Goal: Information Seeking & Learning: Find specific fact

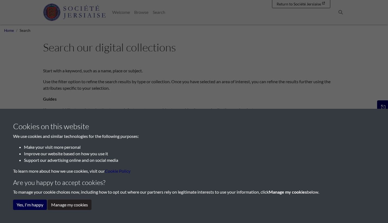
click at [30, 204] on button "Yes, I'm happy" at bounding box center [30, 205] width 34 height 10
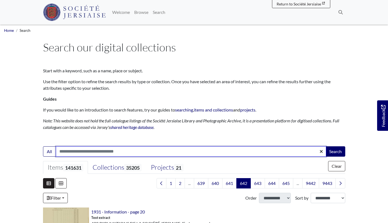
drag, startPoint x: 57, startPoint y: 149, endPoint x: 58, endPoint y: 152, distance: 3.0
click at [57, 149] on input "Search:" at bounding box center [191, 151] width 270 height 10
type input "********"
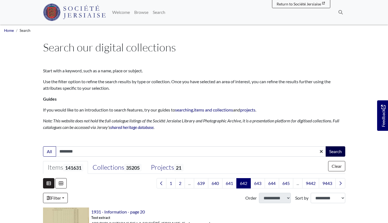
click at [332, 153] on button "Search" at bounding box center [336, 151] width 20 height 10
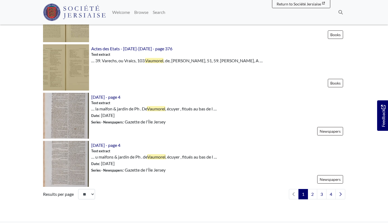
scroll to position [753, 0]
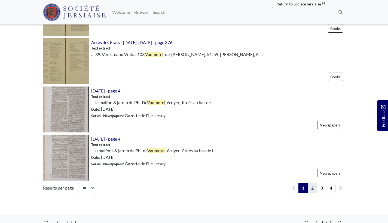
click at [311, 186] on link "2" at bounding box center [313, 188] width 10 height 10
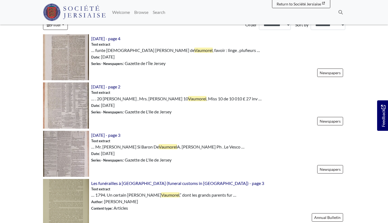
scroll to position [186, 0]
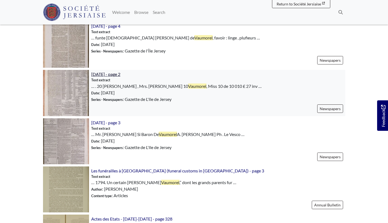
click at [114, 75] on span "[DATE] - page 2" at bounding box center [105, 74] width 29 height 5
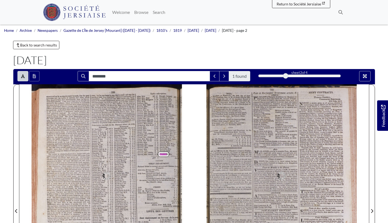
type input "********"
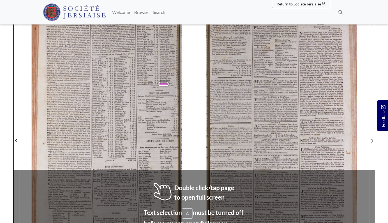
scroll to position [71, 0]
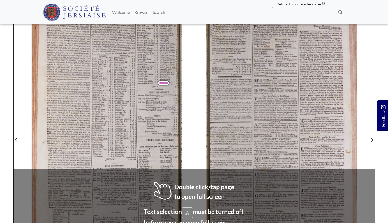
click at [167, 92] on span "DEPARTMENT" at bounding box center [161, 93] width 13 height 2
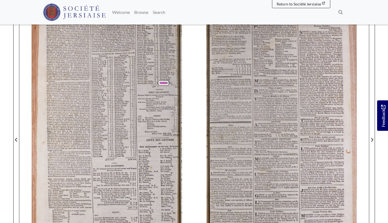
click at [157, 93] on span "DEPARTMENT" at bounding box center [160, 92] width 11 height 2
click at [157, 92] on span "DEPARTMENT" at bounding box center [160, 92] width 11 height 2
click at [175, 91] on div "ascertained , as far as enquiry could be made , that the good principles , and …" at bounding box center [113, 136] width 163 height 247
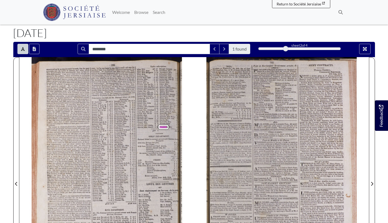
scroll to position [26, 0]
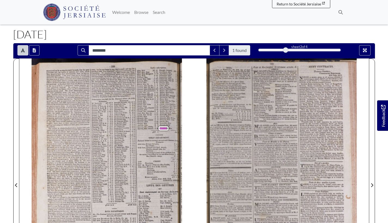
click at [172, 132] on div at bounding box center [106, 182] width 175 height 247
click at [365, 50] on icon "Full screen mode" at bounding box center [365, 50] width 4 height 4
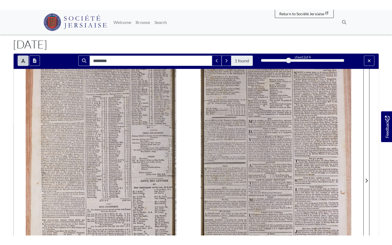
scroll to position [0, 0]
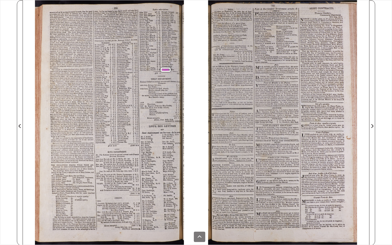
drag, startPoint x: 177, startPoint y: 78, endPoint x: 184, endPoint y: 75, distance: 7.7
click at [177, 78] on div "ascertained , as far as enquiry could be made , that the good principles , and …" at bounding box center [115, 122] width 161 height 245
click at [38, 223] on div "ascertained , as far as enquiry could be made , that the good principles , and …" at bounding box center [115, 122] width 161 height 245
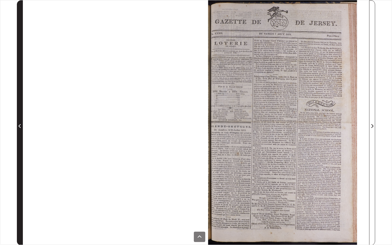
click at [20, 126] on icon "Previous Page" at bounding box center [20, 126] width 3 height 4
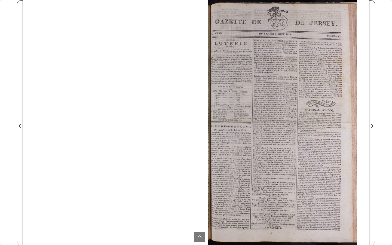
click at [382, 114] on div "******** 1 found sheet 1 of 4 1 * The metadata has moved. You can now access th…" at bounding box center [196, 122] width 392 height 245
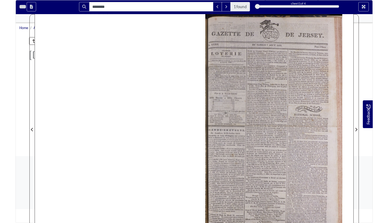
scroll to position [26, 0]
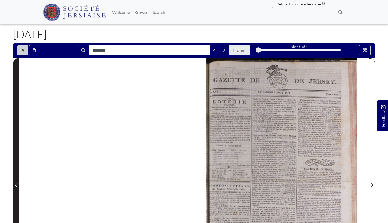
click at [17, 184] on icon "Previous Page" at bounding box center [16, 185] width 3 height 4
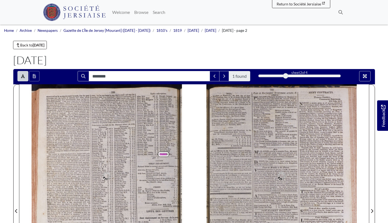
type input "********"
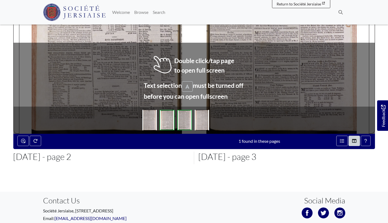
scroll to position [204, 0]
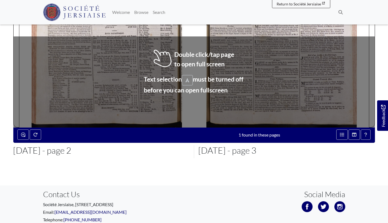
click at [312, 71] on span "d'autant" at bounding box center [309, 71] width 5 height 2
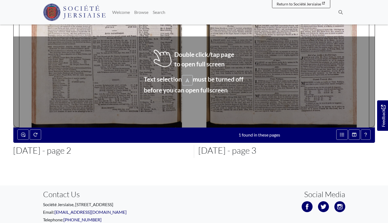
click at [312, 71] on span "d'autant" at bounding box center [309, 71] width 5 height 2
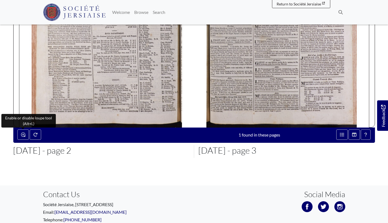
click at [23, 136] on icon "Enable or disable loupe tool (Alt+L)" at bounding box center [23, 135] width 4 height 4
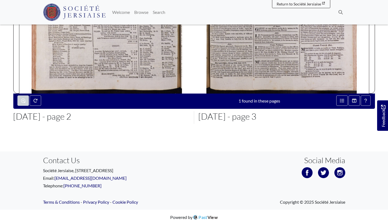
scroll to position [240, 0]
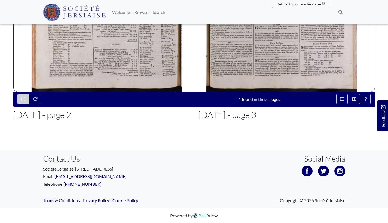
click at [21, 100] on icon "Enable or disable loupe tool (Alt+L)" at bounding box center [23, 99] width 4 height 4
drag, startPoint x: 0, startPoint y: 0, endPoint x: 21, endPoint y: 100, distance: 102.1
click at [21, 100] on icon "Enable or disable loupe tool (Alt+L)" at bounding box center [23, 99] width 4 height 4
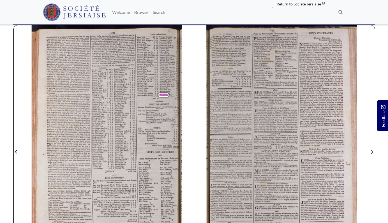
scroll to position [46, 0]
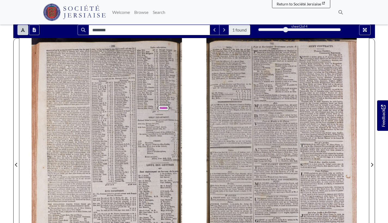
click at [178, 111] on div "ascertained , as far as enquiry could be made , that the good principles , and …" at bounding box center [113, 161] width 163 height 247
click at [172, 108] on div "ascertained , as far as enquiry could be made , that the good principles , and …" at bounding box center [113, 161] width 163 height 247
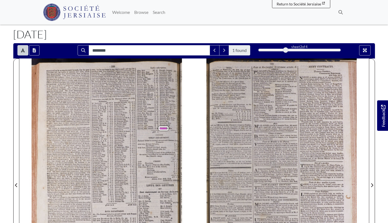
scroll to position [25, 0]
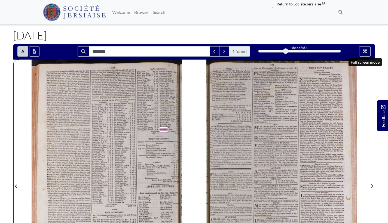
click at [364, 50] on icon "Full screen mode" at bounding box center [365, 52] width 4 height 4
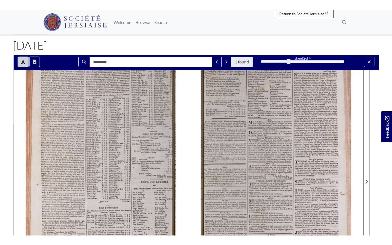
scroll to position [0, 0]
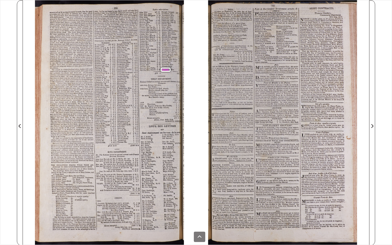
click at [166, 74] on div "ascertained , as far as enquiry could be made , that the good principles , and …" at bounding box center [115, 122] width 161 height 245
